Goal: Information Seeking & Learning: Learn about a topic

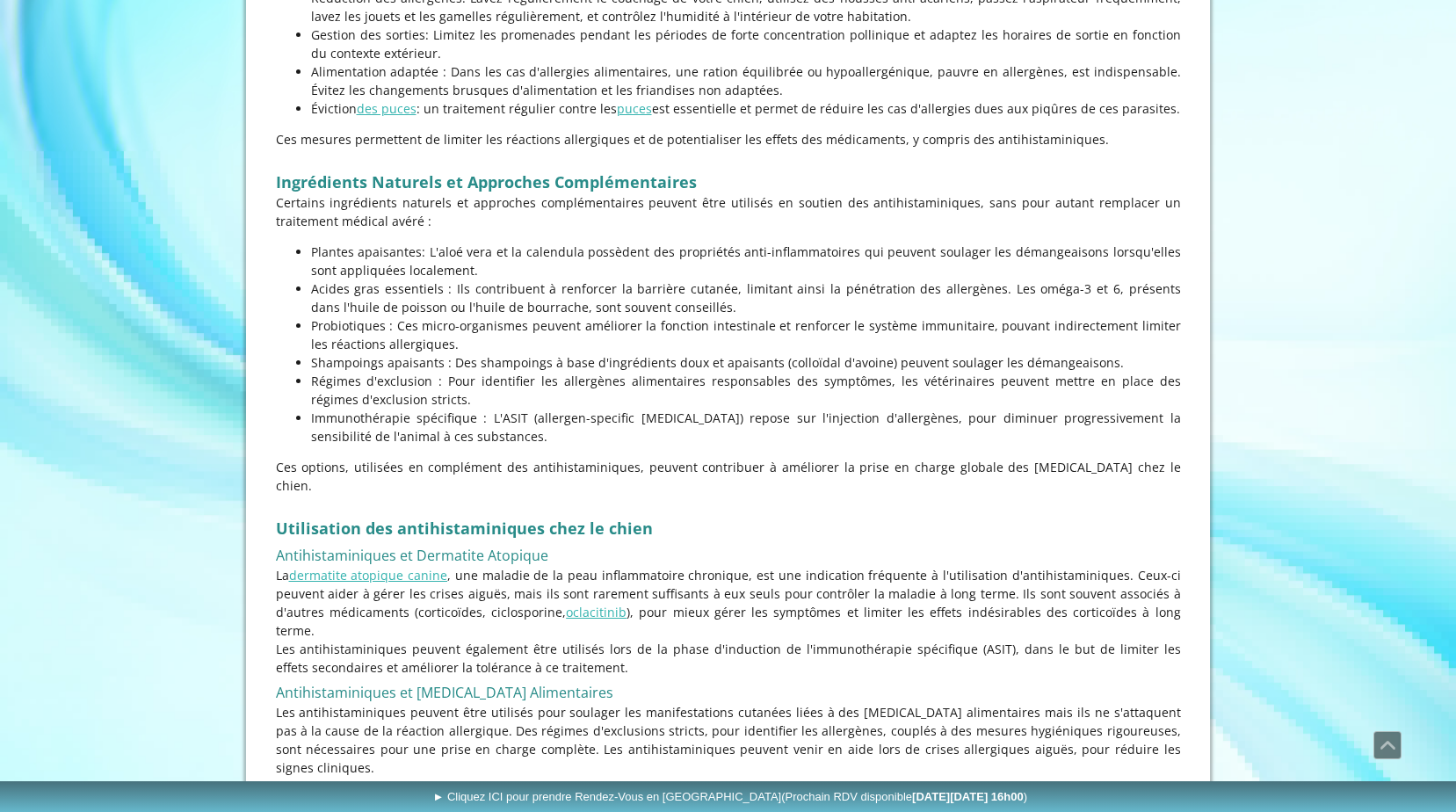
scroll to position [2987, 0]
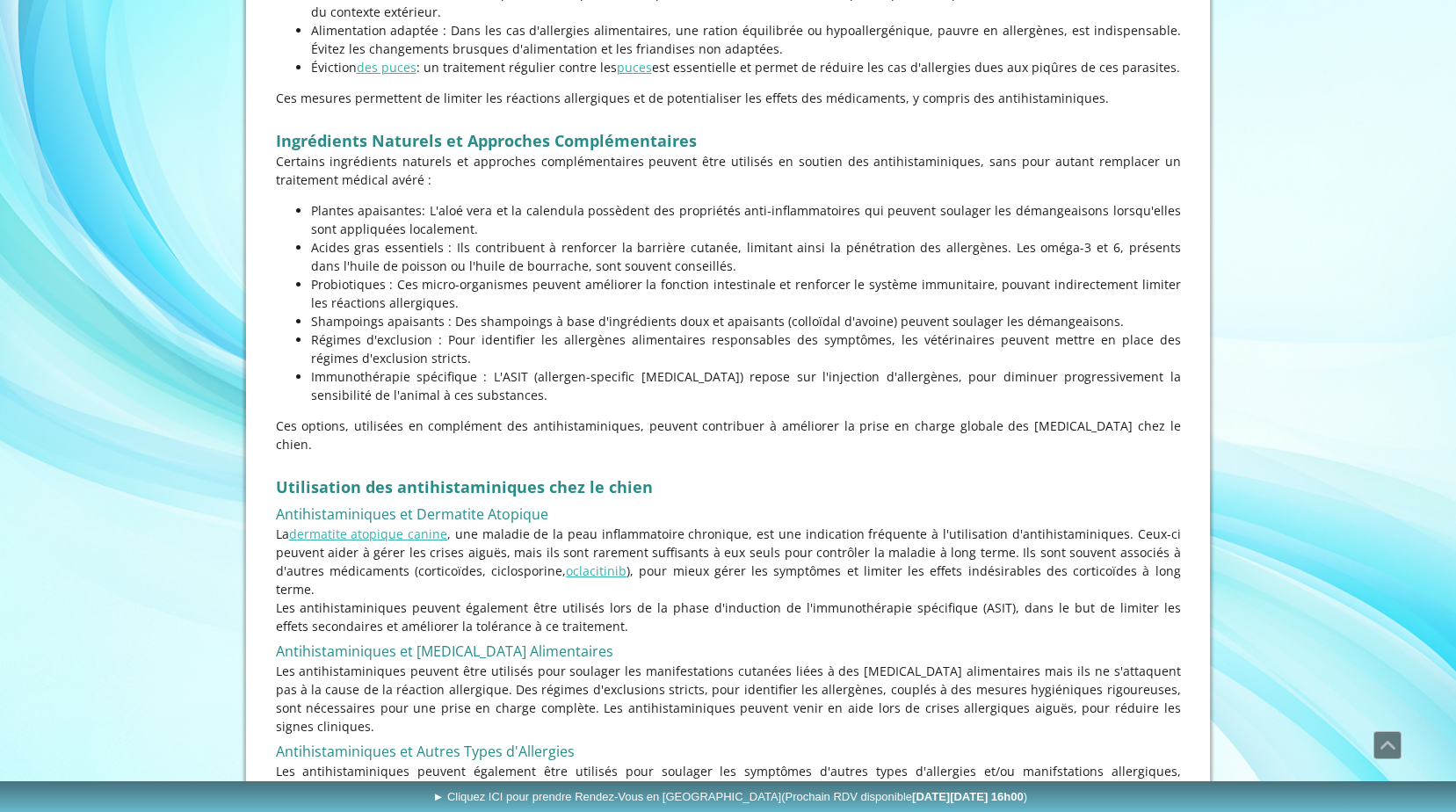
click at [488, 525] on p "La dermatite atopique canine , une maladie de la peau inflammatoire chronique, …" at bounding box center [728, 562] width 905 height 74
copy p "ciclosporine"
click at [581, 563] on link "oclacitinib" at bounding box center [597, 571] width 61 height 17
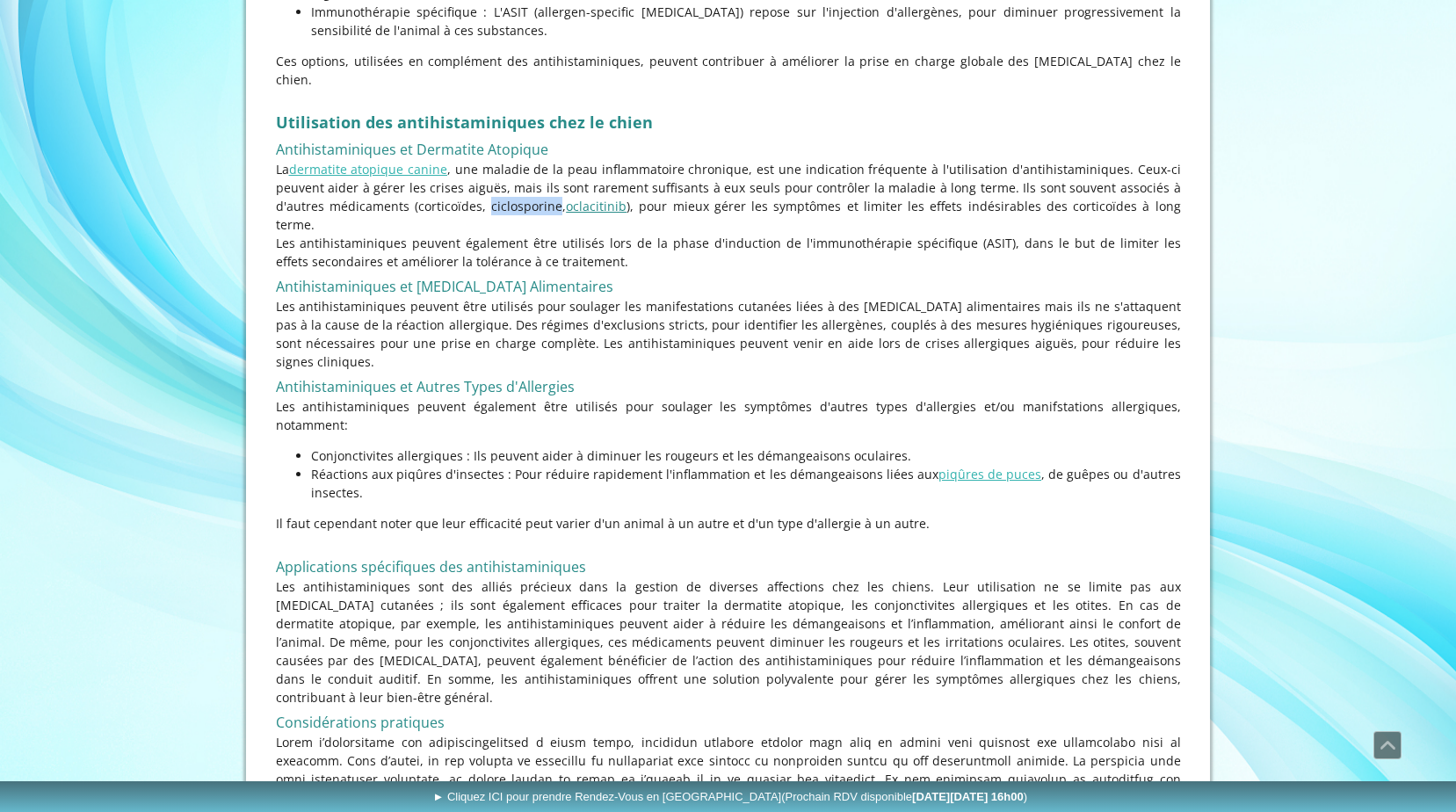
scroll to position [3338, 0]
